Goal: Find specific page/section: Find specific page/section

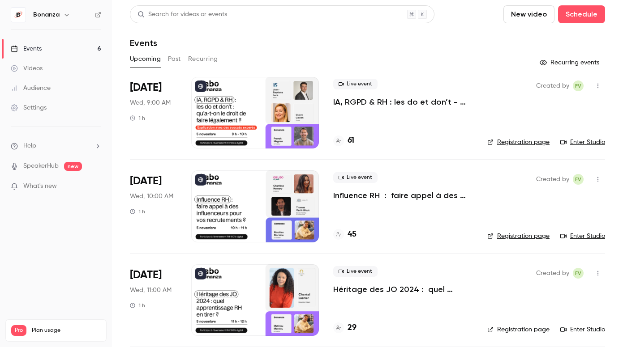
click at [49, 87] on div "Audience" at bounding box center [31, 88] width 40 height 9
